Goal: Task Accomplishment & Management: Use online tool/utility

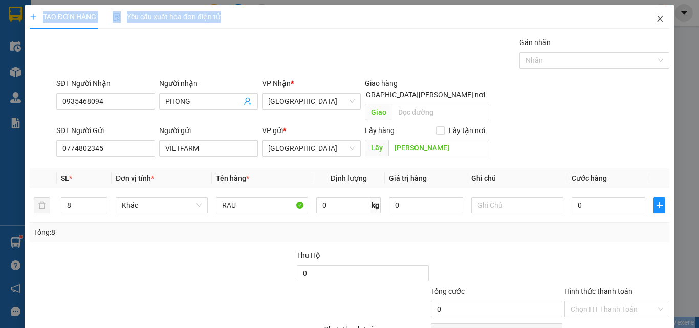
click at [657, 18] on span "Close" at bounding box center [659, 19] width 29 height 29
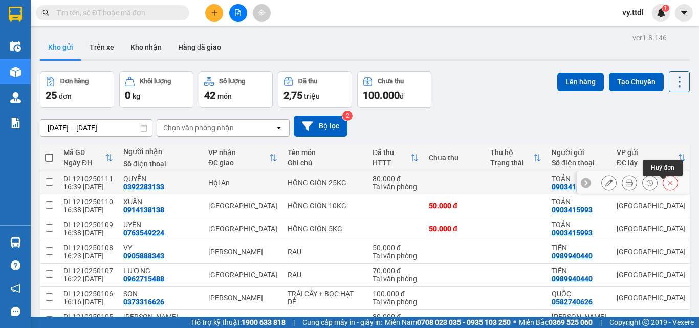
click at [666, 186] on icon at bounding box center [669, 182] width 7 height 7
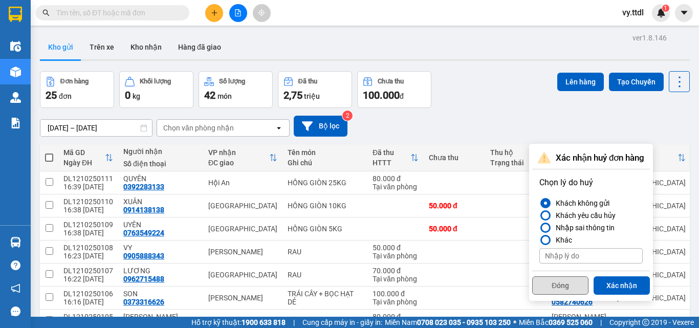
click at [573, 286] on button "Đóng" at bounding box center [560, 285] width 56 height 18
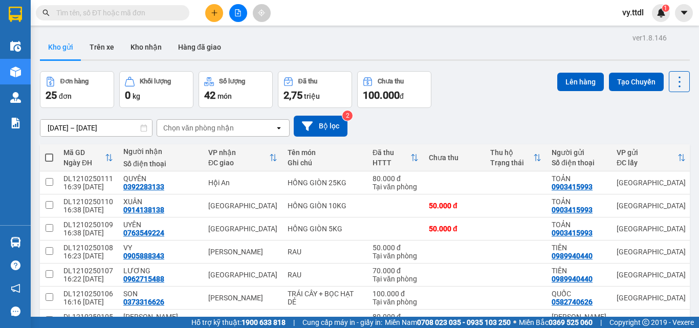
click at [501, 58] on div "Kho gửi Trên xe Kho nhận Hàng đã giao" at bounding box center [364, 48] width 649 height 27
click at [476, 111] on div "06/10/2025 – 12/10/2025 Press the down arrow key to interact with the calendar …" at bounding box center [364, 126] width 649 height 36
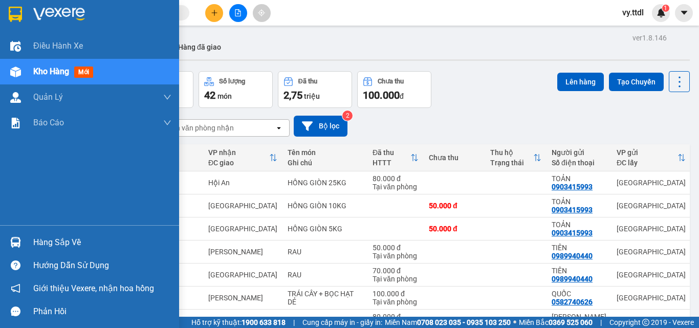
click at [10, 6] on div at bounding box center [16, 14] width 18 height 18
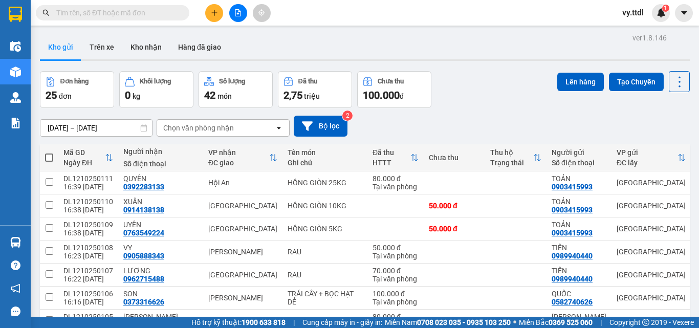
click at [50, 156] on span at bounding box center [49, 157] width 8 height 8
click at [49, 152] on input "checkbox" at bounding box center [49, 152] width 0 height 0
checkbox input "true"
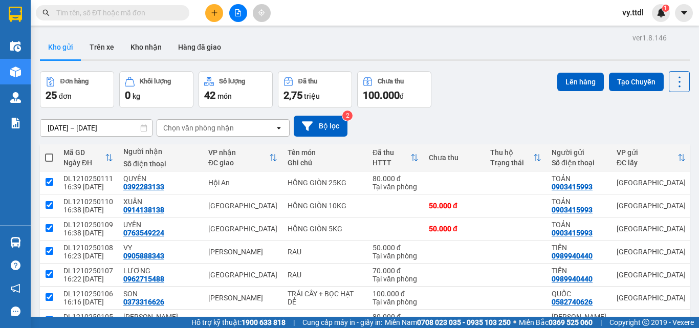
checkbox input "true"
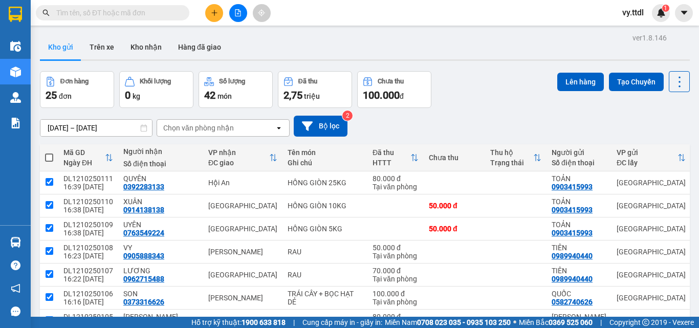
checkbox input "true"
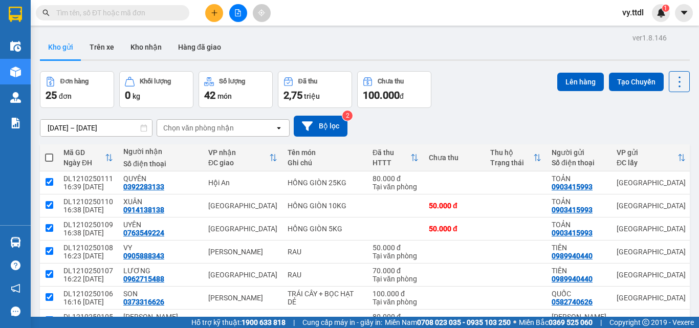
checkbox input "true"
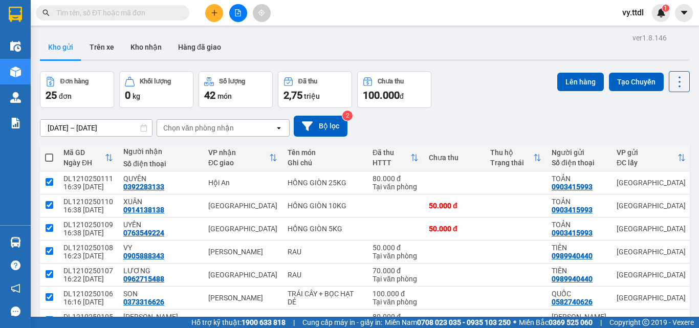
checkbox input "true"
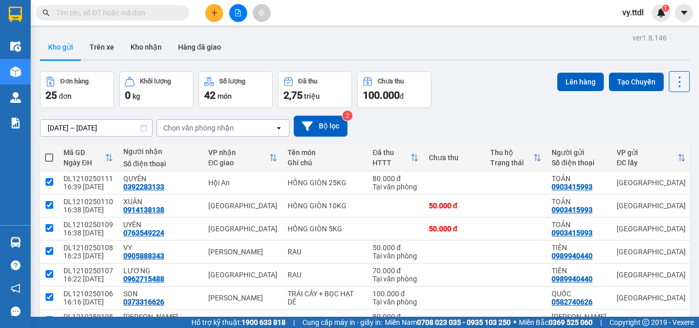
checkbox input "true"
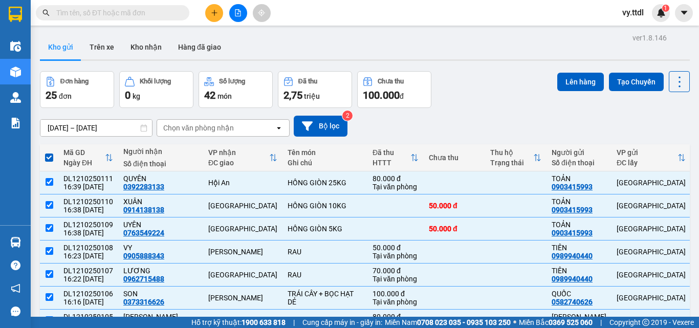
click at [480, 85] on div "Đơn hàng 25 đơn Khối lượng 0 kg Số lượng 42 món Đã thu 2,75 triệu Chưa thu 100.…" at bounding box center [364, 89] width 649 height 37
click at [574, 87] on button "Lên hàng" at bounding box center [580, 82] width 47 height 18
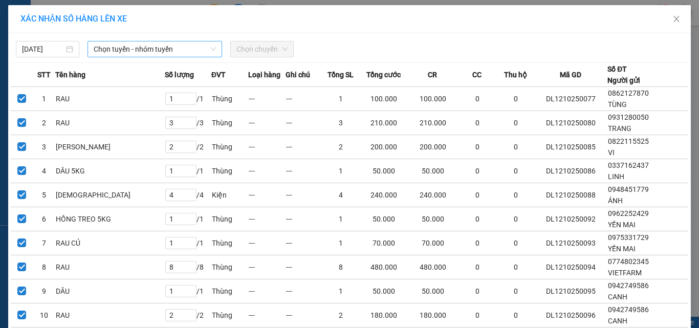
click at [156, 45] on span "Chọn tuyến - nhóm tuyến" at bounding box center [155, 48] width 122 height 15
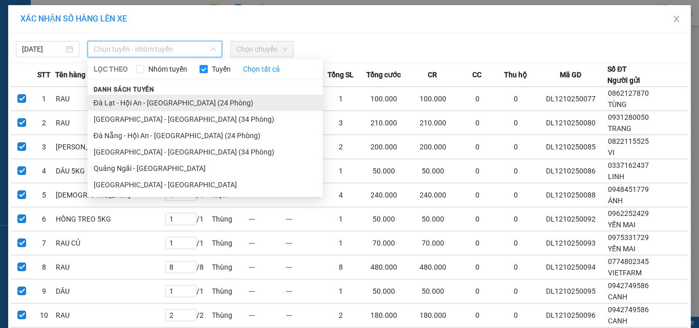
click at [159, 102] on li "Đà Lạt - Hội An - Đà Nẵng (24 Phòng)" at bounding box center [204, 103] width 235 height 16
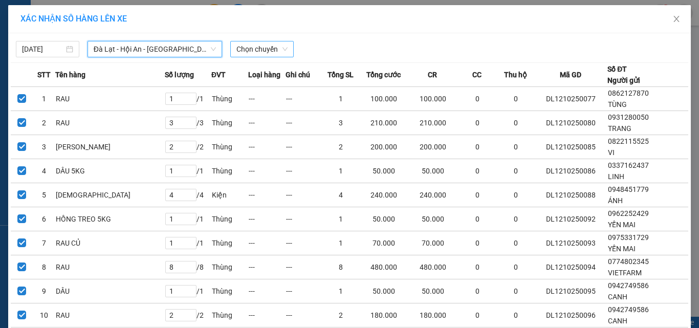
click at [265, 47] on span "Chọn chuyến" at bounding box center [261, 48] width 51 height 15
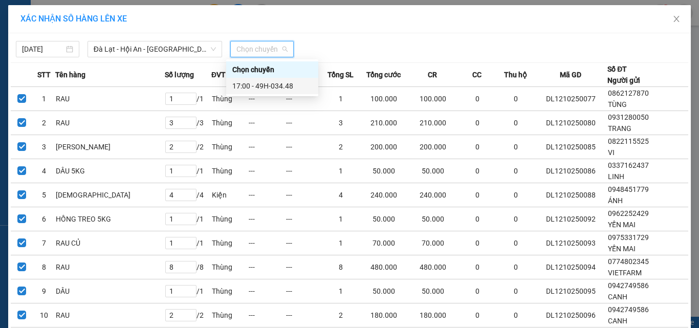
click at [284, 86] on div "17:00 - 49H-034.48" at bounding box center [272, 85] width 80 height 11
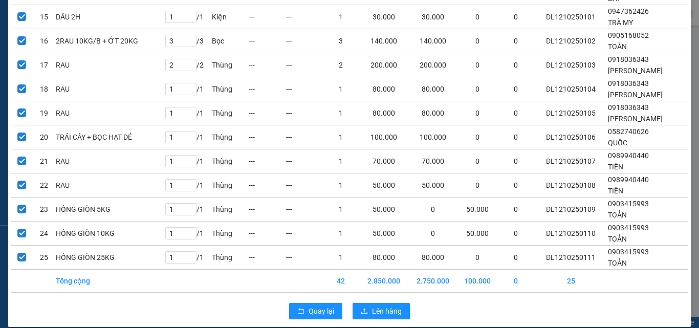
scroll to position [458, 0]
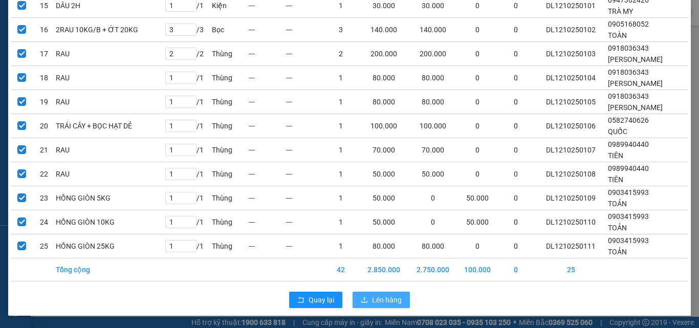
click at [371, 294] on button "Lên hàng" at bounding box center [380, 299] width 57 height 16
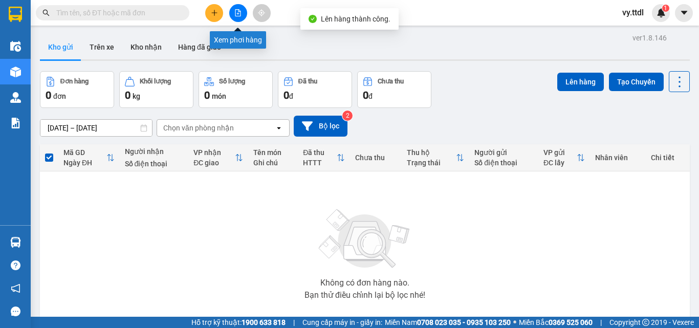
click at [237, 10] on icon "file-add" at bounding box center [237, 12] width 7 height 7
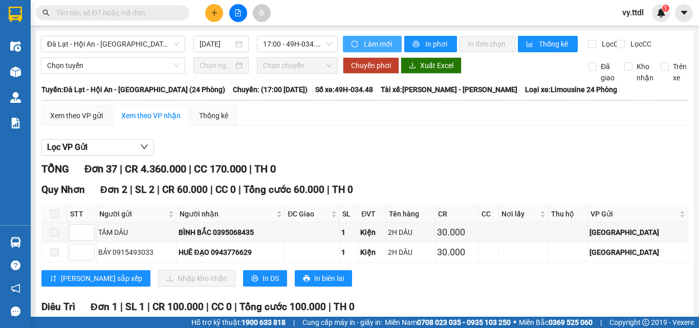
click at [370, 43] on span "Làm mới" at bounding box center [379, 43] width 30 height 11
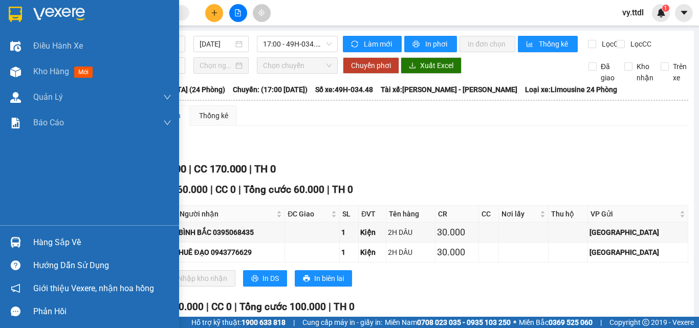
click at [16, 13] on img at bounding box center [15, 14] width 13 height 15
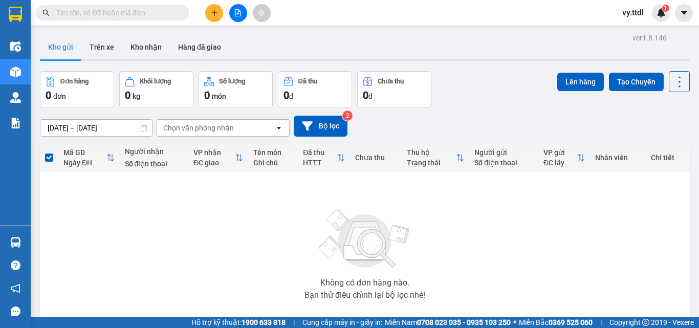
click at [511, 103] on div "Đơn hàng 0 đơn Khối lượng 0 kg Số lượng 0 món Đã thu 0 đ Chưa thu 0 đ Lên hàng …" at bounding box center [364, 89] width 649 height 37
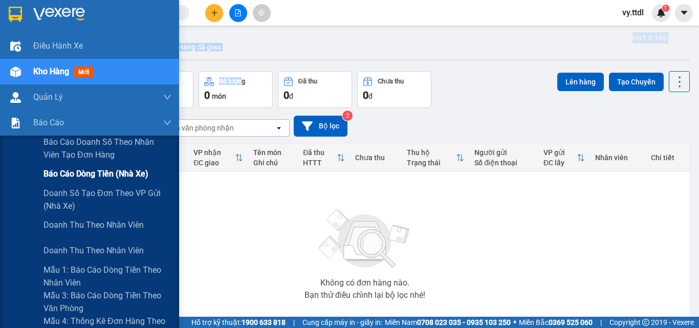
drag, startPoint x: 244, startPoint y: 66, endPoint x: 77, endPoint y: 168, distance: 195.5
drag, startPoint x: 77, startPoint y: 168, endPoint x: 69, endPoint y: 175, distance: 10.8
drag, startPoint x: 69, startPoint y: 175, endPoint x: 475, endPoint y: 31, distance: 430.6
